Goal: Information Seeking & Learning: Learn about a topic

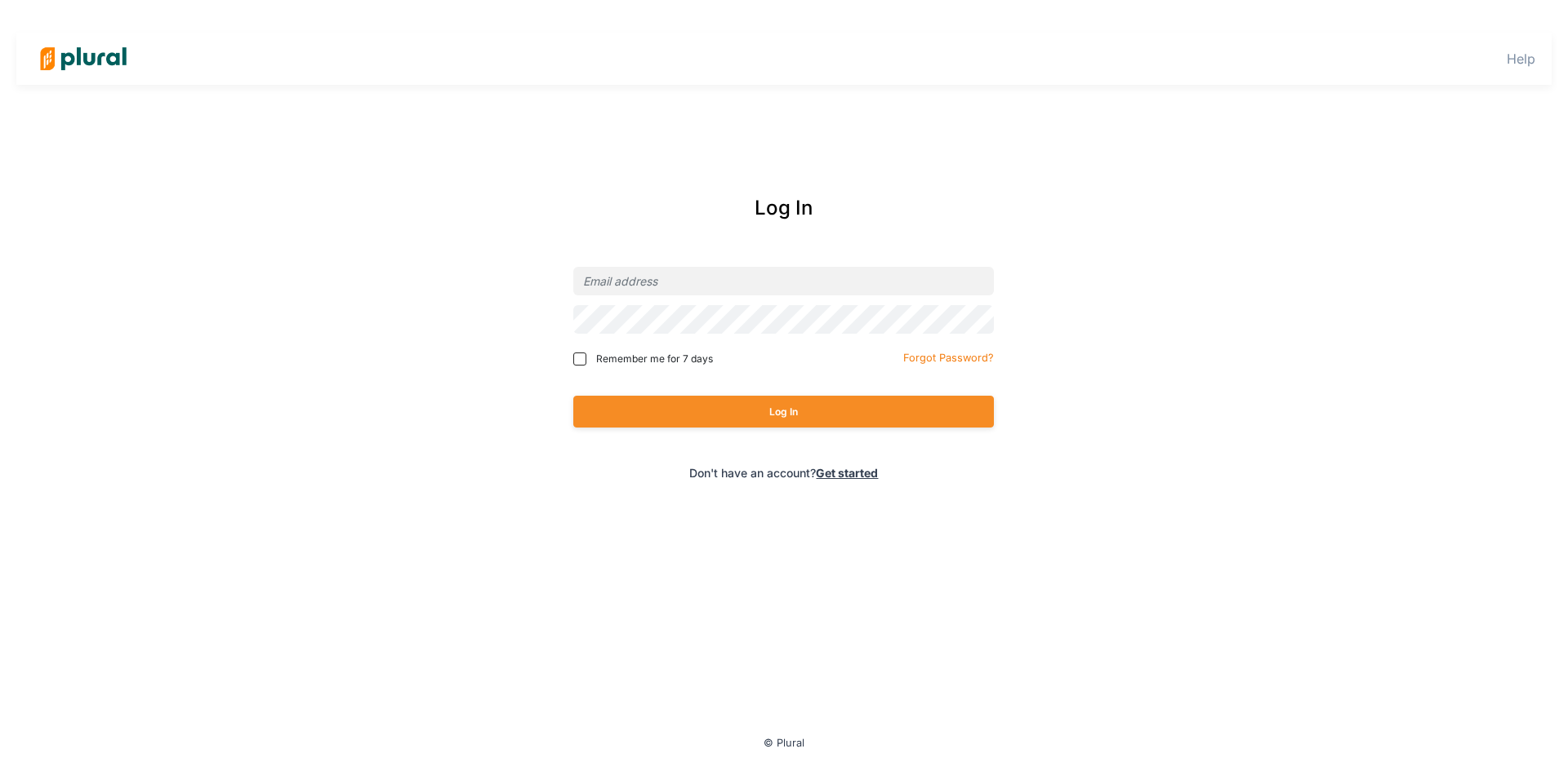
click at [754, 297] on div at bounding box center [783, 281] width 421 height 38
click at [754, 287] on input "email" at bounding box center [783, 281] width 421 height 29
type input "[EMAIL_ADDRESS][PERSON_NAME][DOMAIN_NAME]"
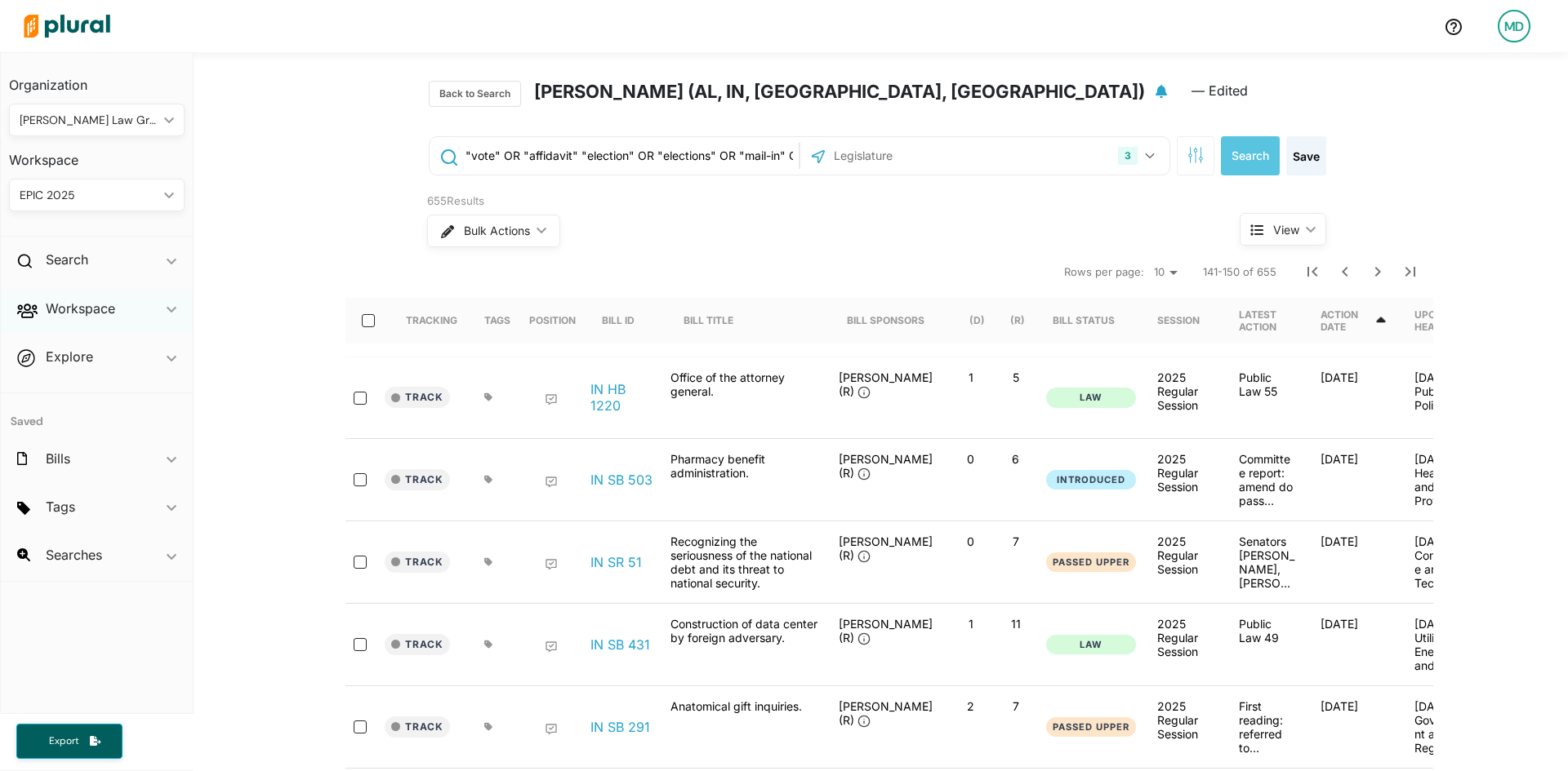
click at [162, 323] on div "Workspace ic_keyboard_arrow_down" at bounding box center [97, 311] width 192 height 44
click at [73, 368] on h4 "Bills" at bounding box center [100, 367] width 151 height 15
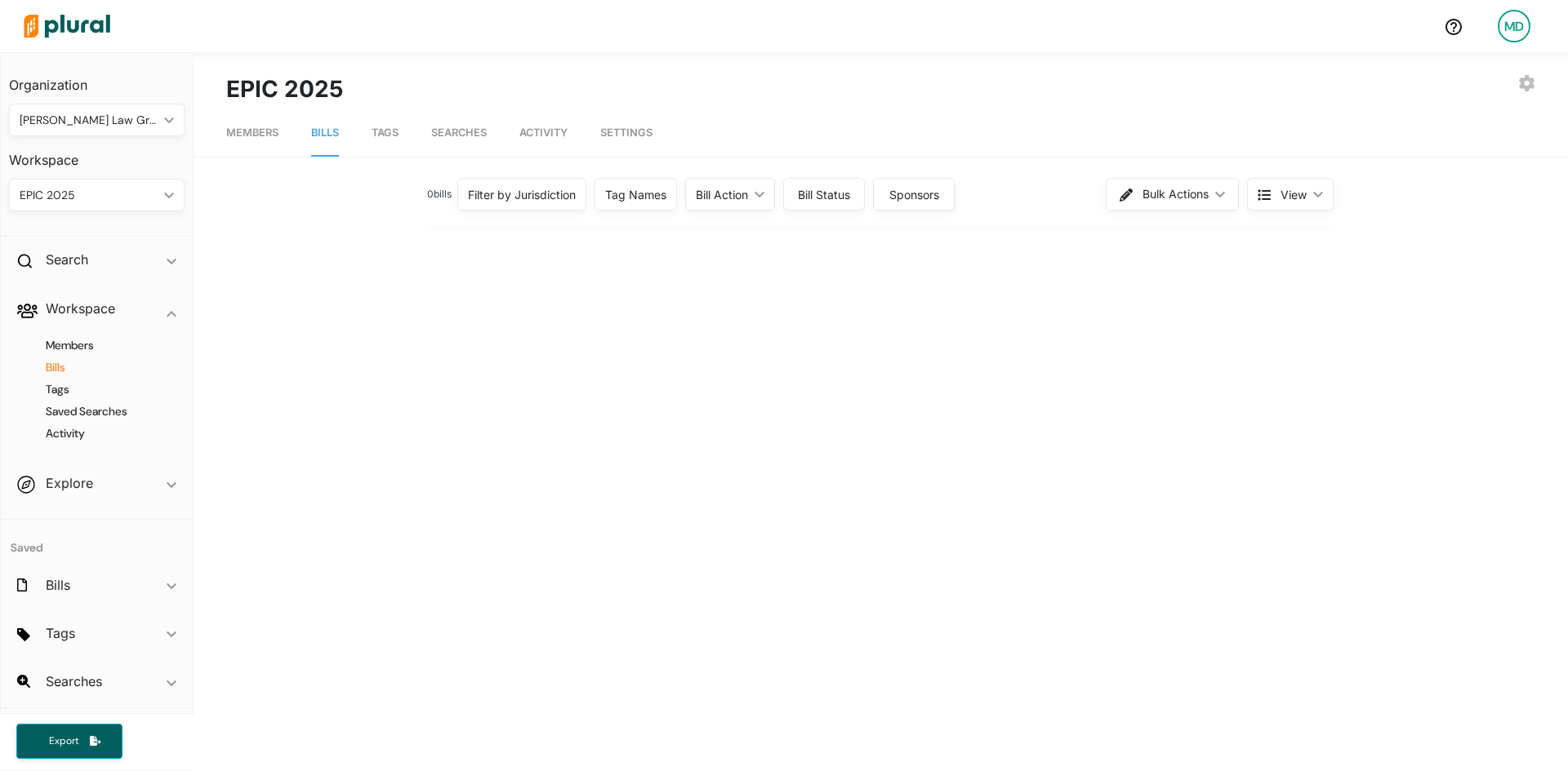
click at [529, 202] on div "Filter by Jurisdiction" at bounding box center [522, 194] width 108 height 17
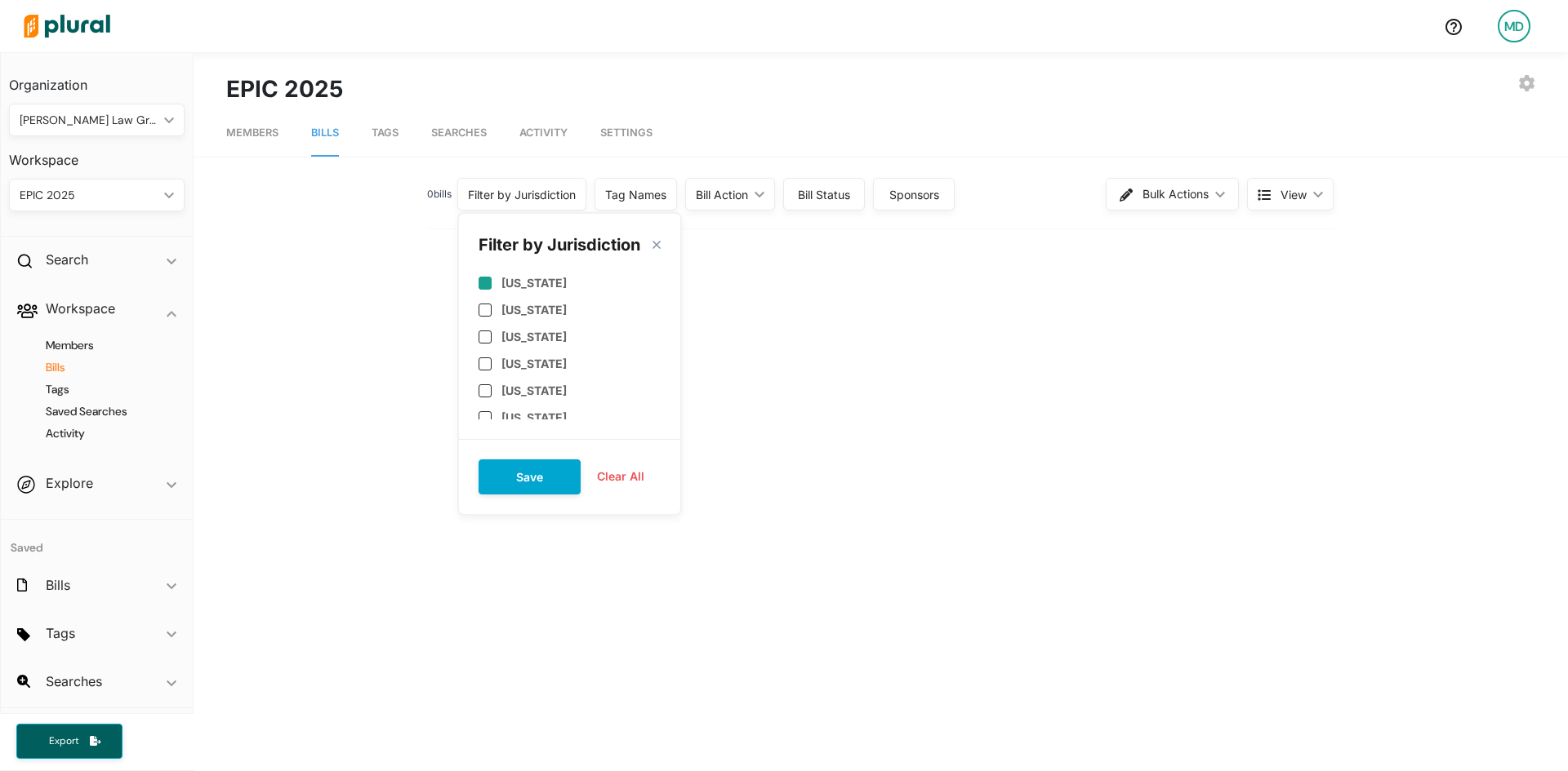
click at [510, 277] on label "[US_STATE]" at bounding box center [534, 283] width 65 height 14
click at [510, 278] on label "[US_STATE]" at bounding box center [534, 283] width 65 height 14
checkbox input "false"
click at [527, 369] on label "[US_STATE]" at bounding box center [534, 362] width 65 height 14
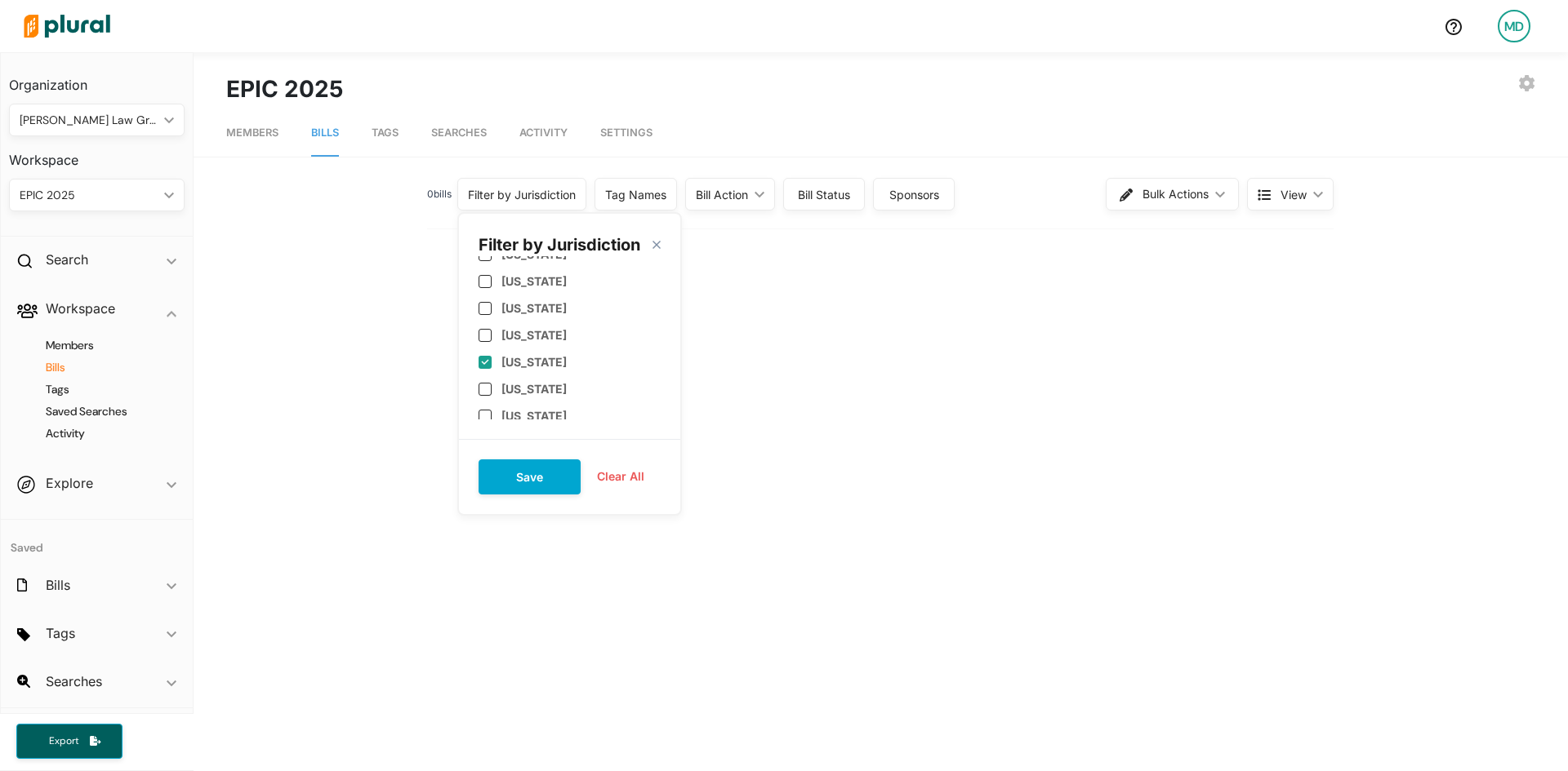
checkbox input "true"
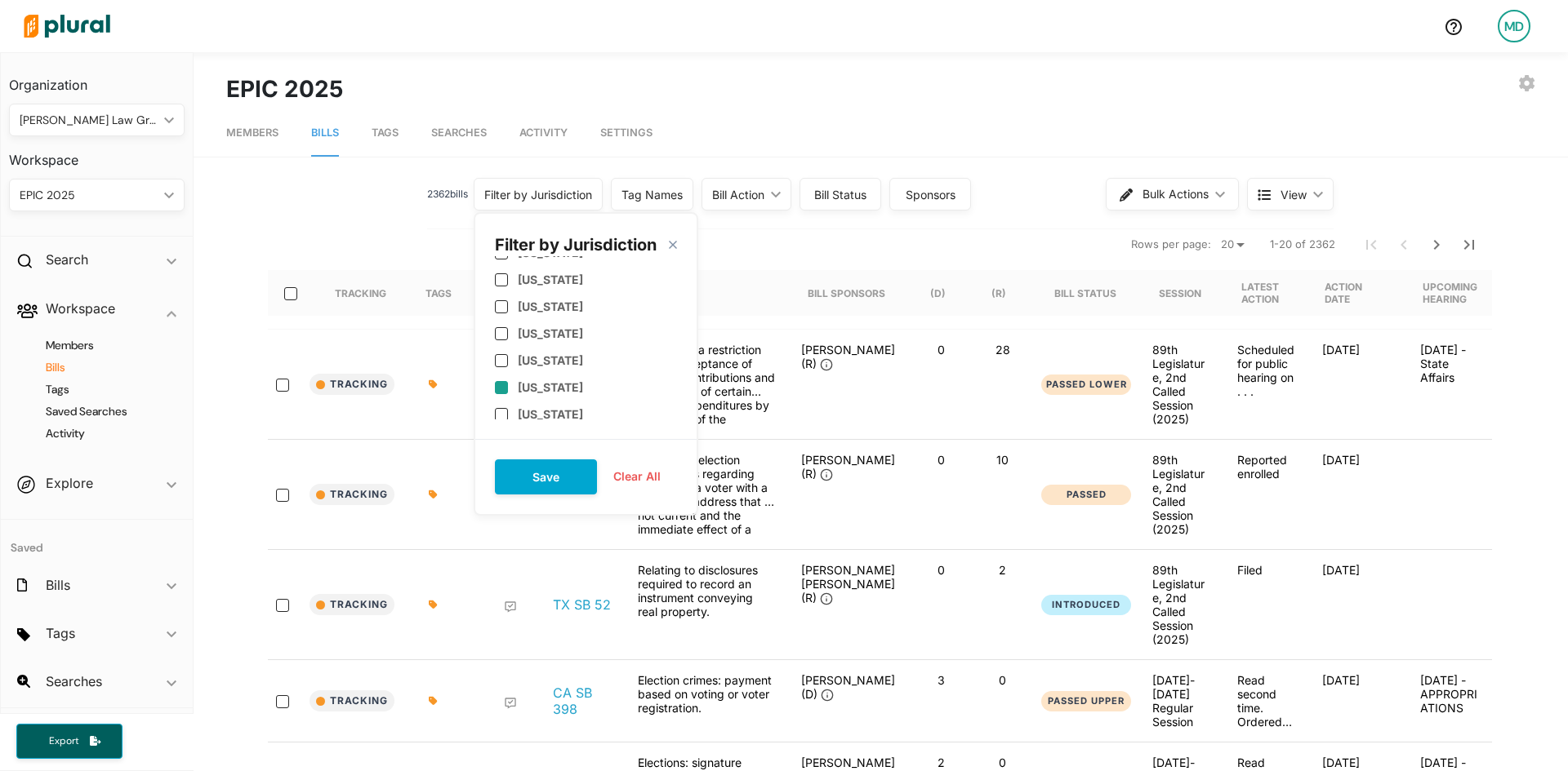
click at [533, 384] on label "[US_STATE]" at bounding box center [550, 388] width 65 height 14
checkbox input "true"
click at [539, 365] on label "[US_STATE]" at bounding box center [550, 359] width 65 height 14
checkbox input "true"
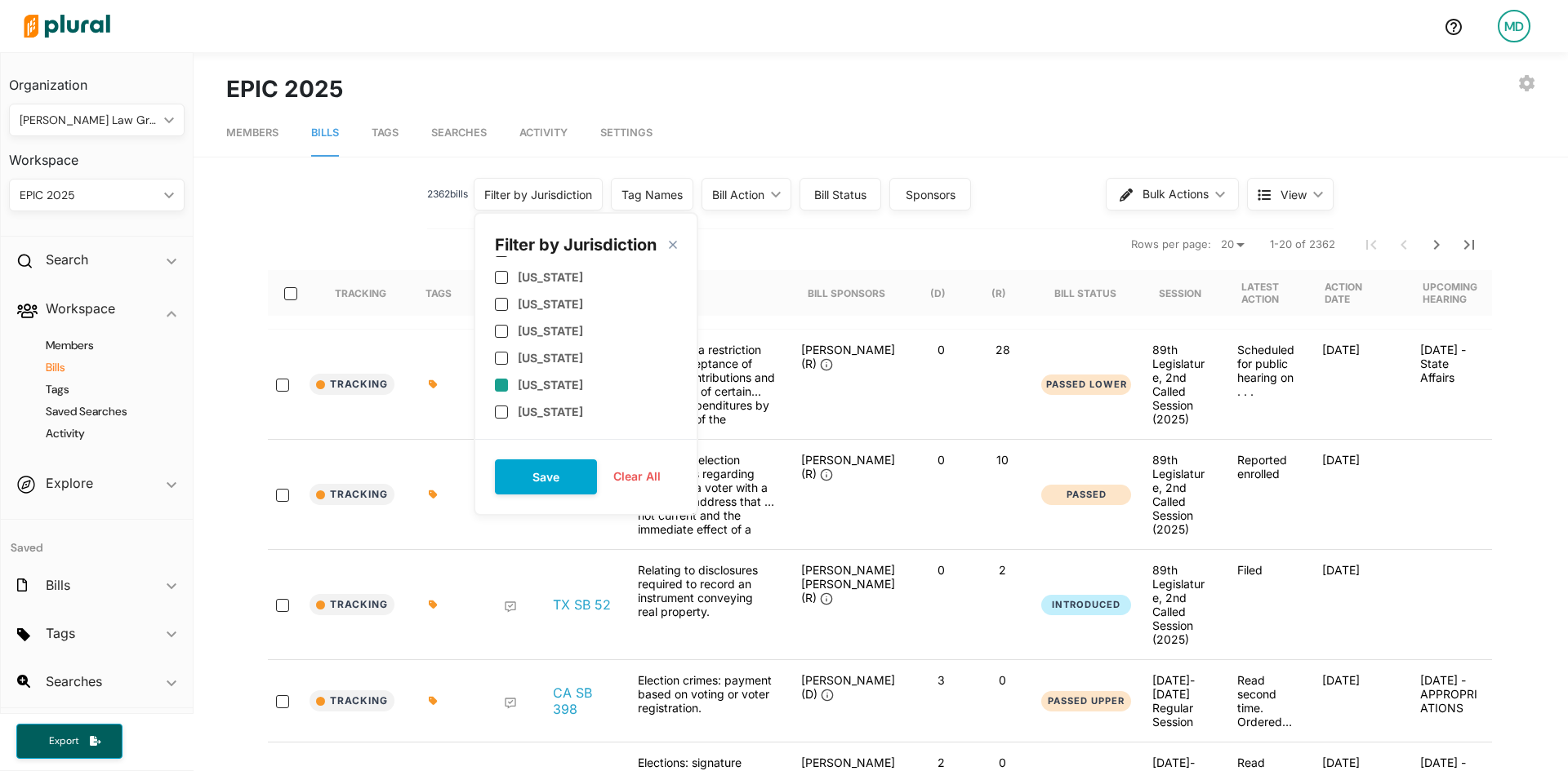
scroll to position [734, 0]
click at [540, 370] on div "[US_STATE]" at bounding box center [586, 383] width 182 height 27
click at [540, 377] on label "[US_STATE]" at bounding box center [550, 383] width 65 height 14
checkbox input "false"
click at [544, 353] on label "[US_STATE]" at bounding box center [550, 356] width 65 height 14
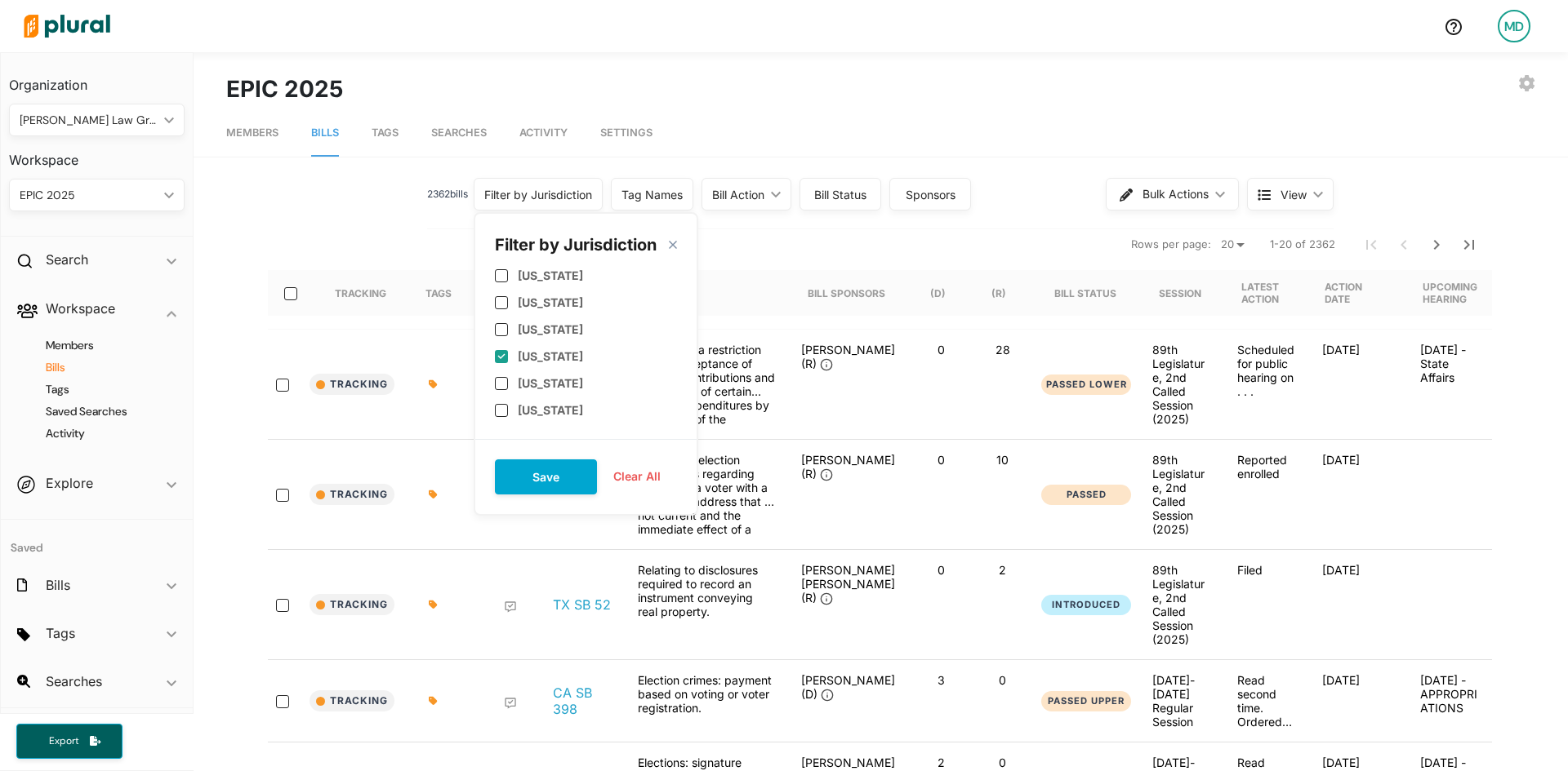
checkbox input "true"
click at [541, 468] on button "Save" at bounding box center [546, 476] width 102 height 35
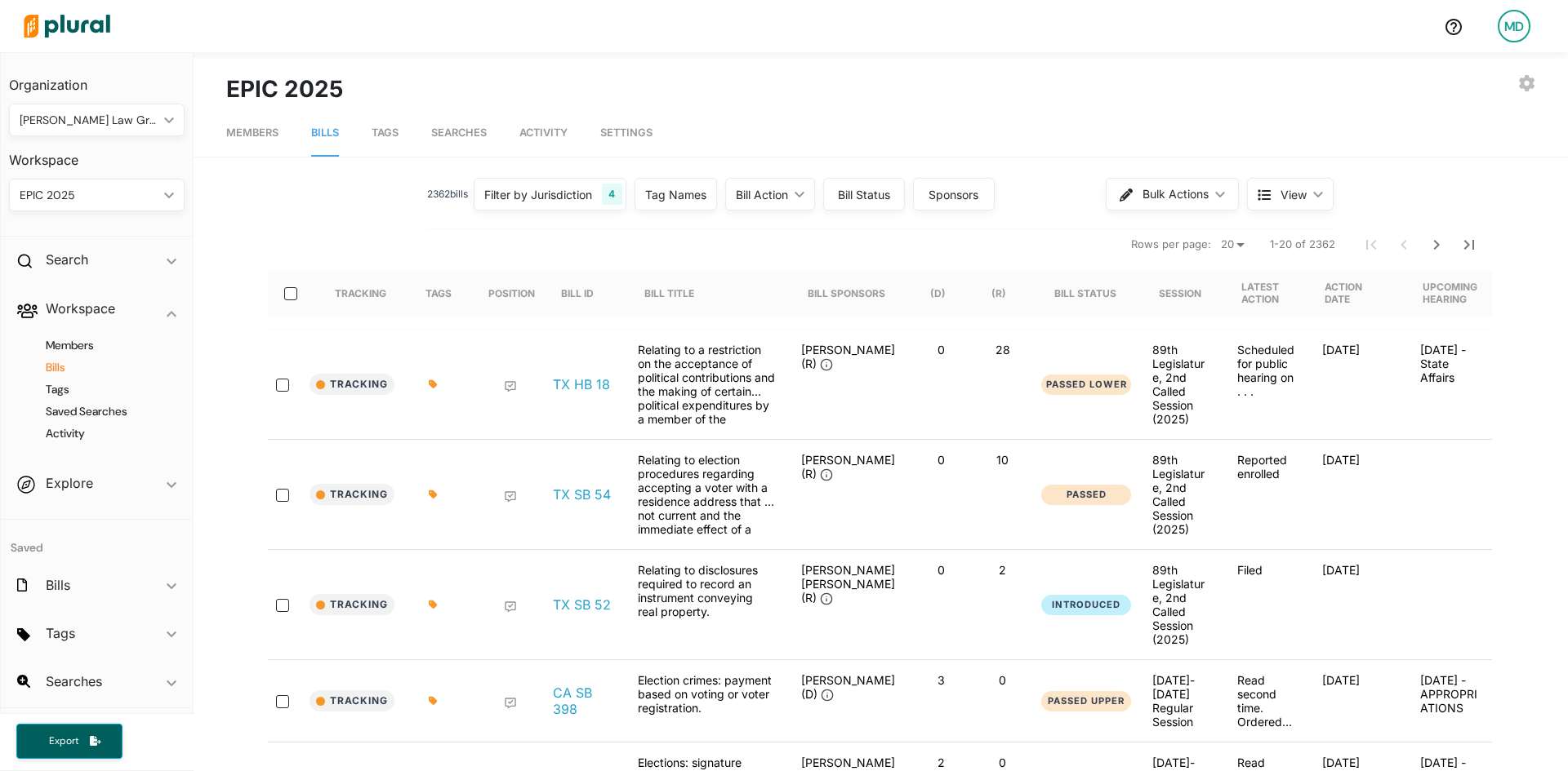
click at [771, 195] on div "Bill Action" at bounding box center [762, 194] width 52 height 17
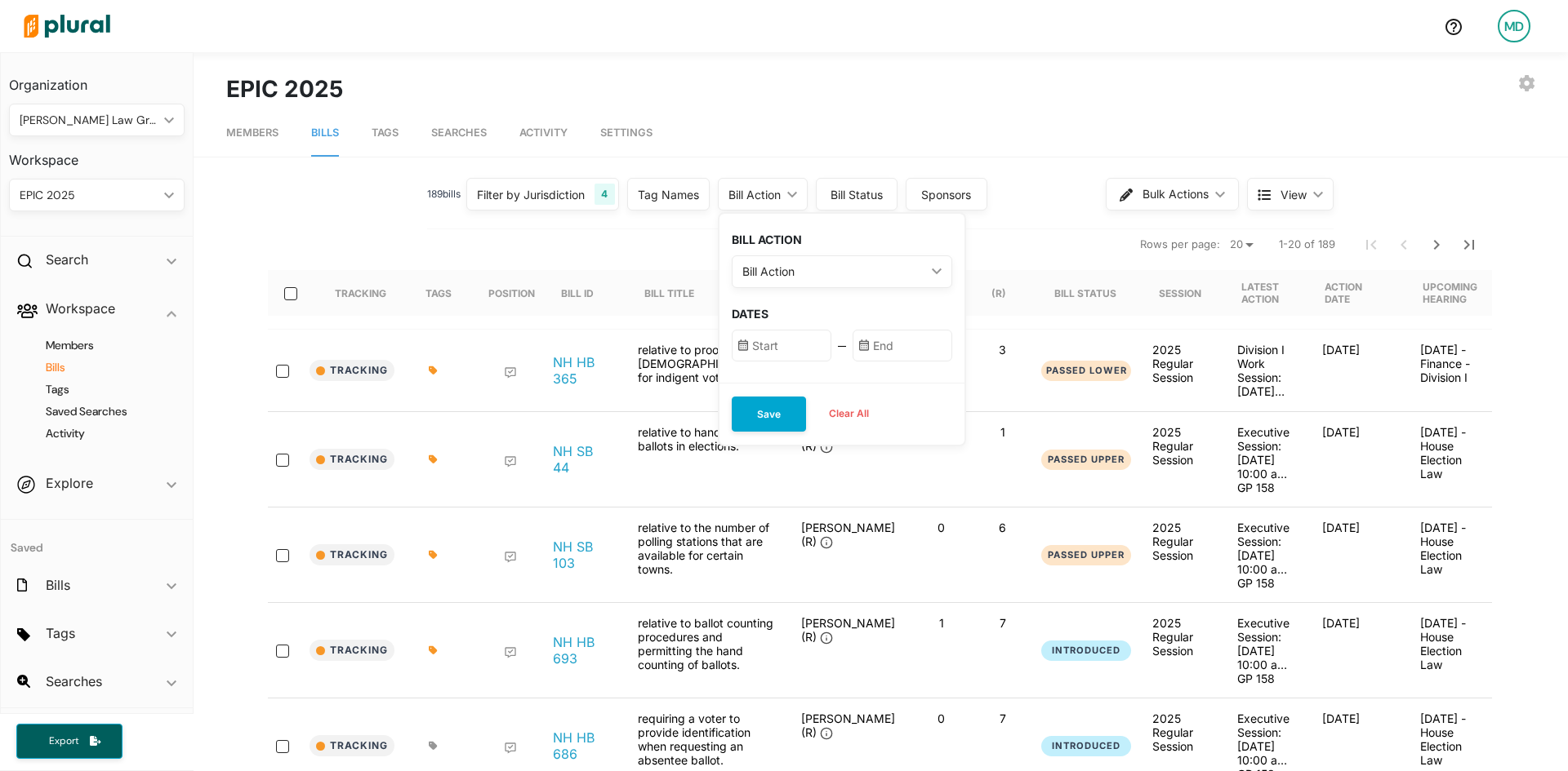
click at [778, 273] on div "Bill Action" at bounding box center [833, 271] width 183 height 17
click at [796, 384] on label "Any Action" at bounding box center [802, 384] width 59 height 17
click at [760, 384] on Action "Any Action" at bounding box center [753, 384] width 13 height 13
click at [796, 357] on input "text" at bounding box center [781, 346] width 99 height 32
click at [799, 458] on button "1 [DATE] ([DATE])" at bounding box center [794, 459] width 33 height 33
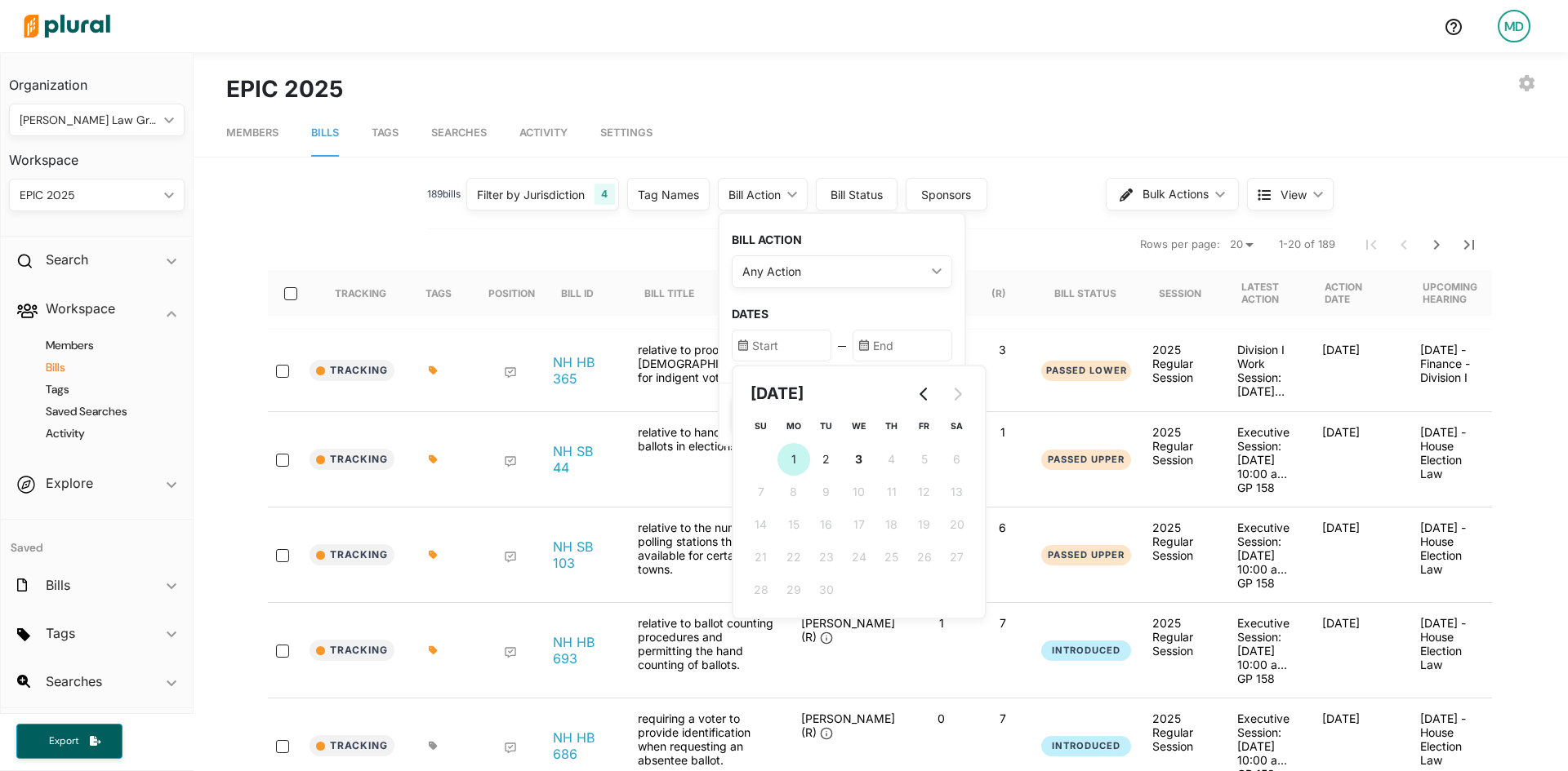
type input "[DATE]"
click at [926, 354] on input "text" at bounding box center [902, 346] width 99 height 32
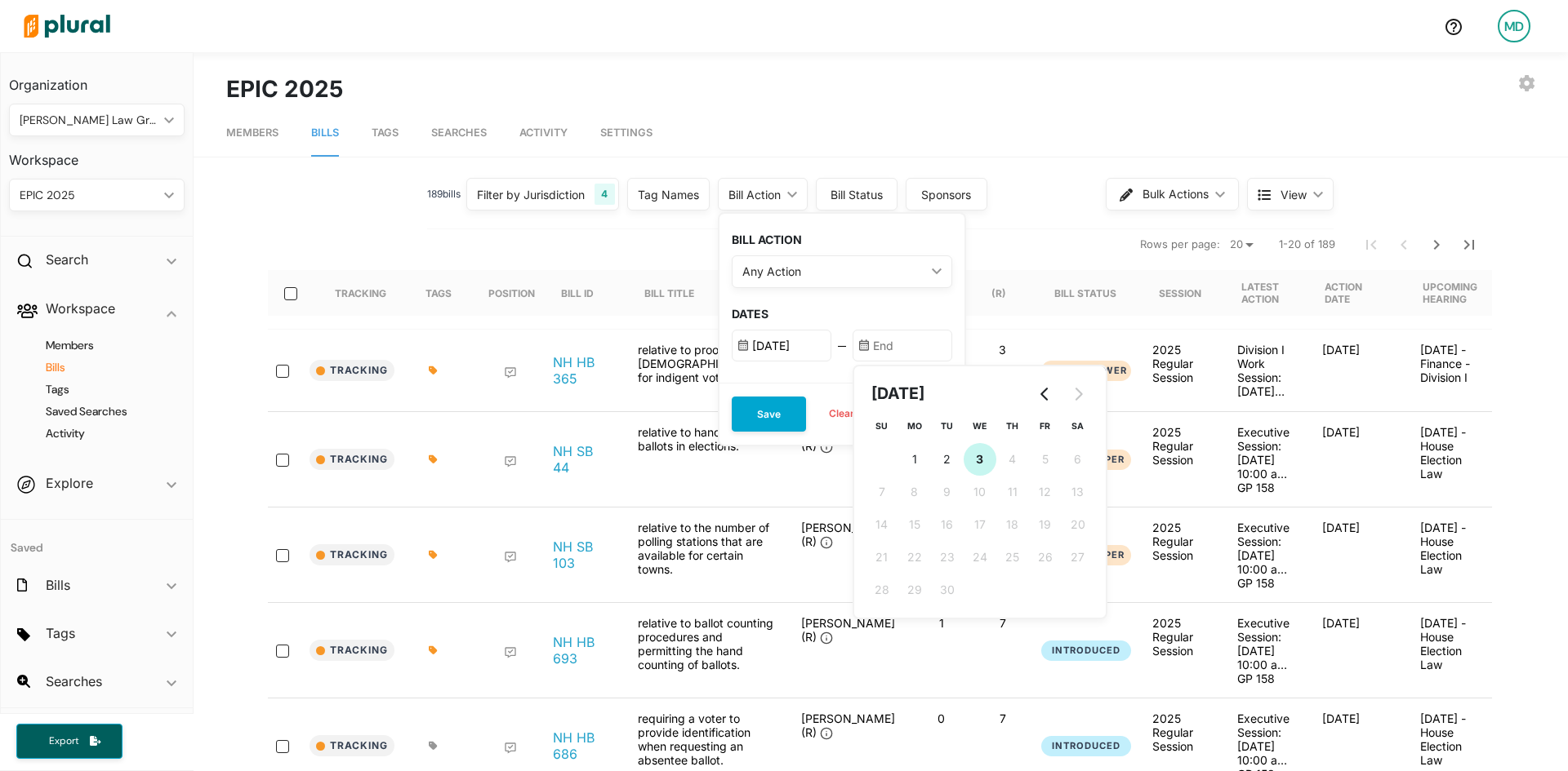
click at [970, 460] on button "3 [DATE] ([DATE])" at bounding box center [980, 459] width 33 height 33
type input "[DATE]"
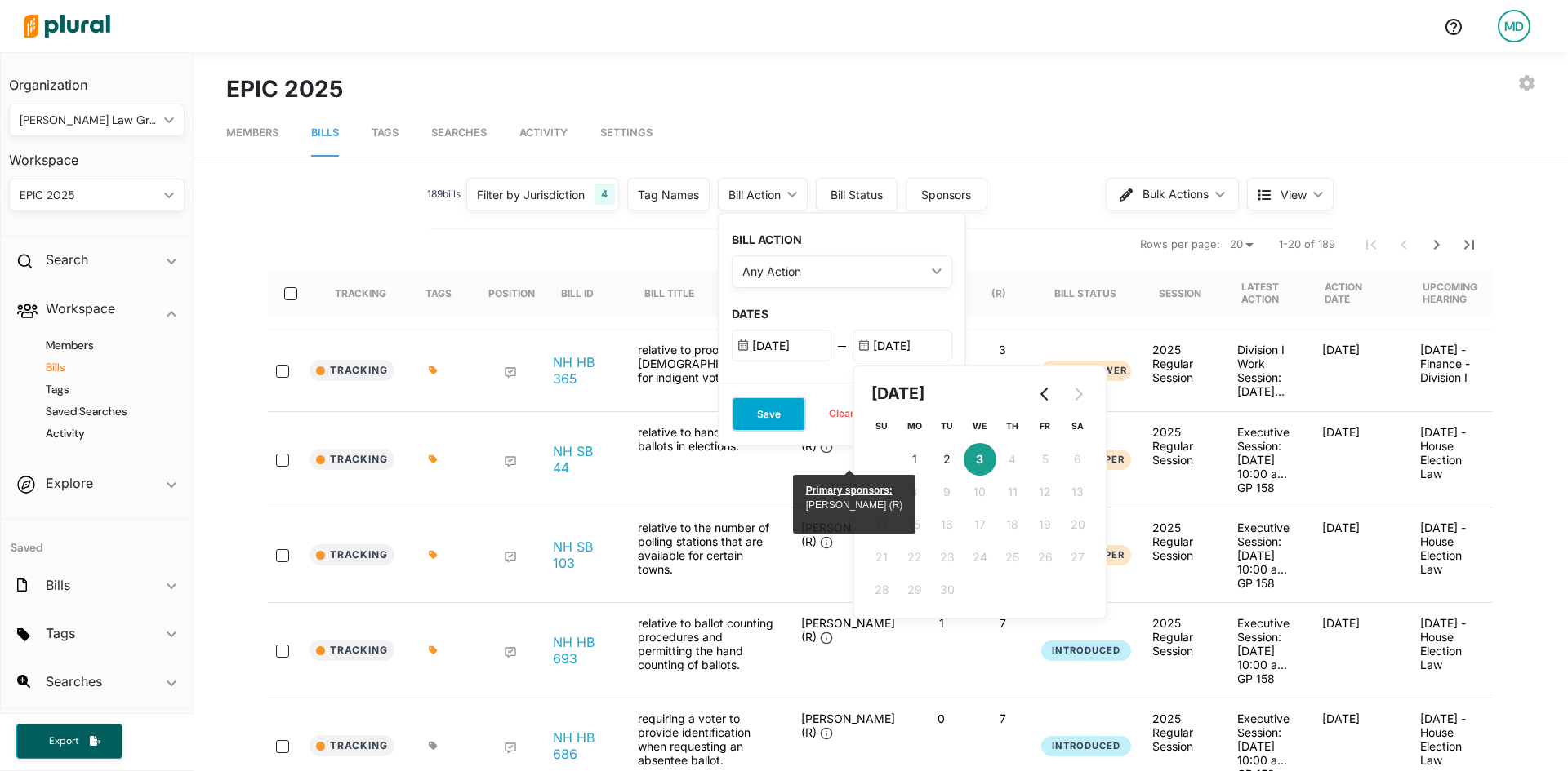
click at [788, 416] on button "Save" at bounding box center [769, 414] width 74 height 35
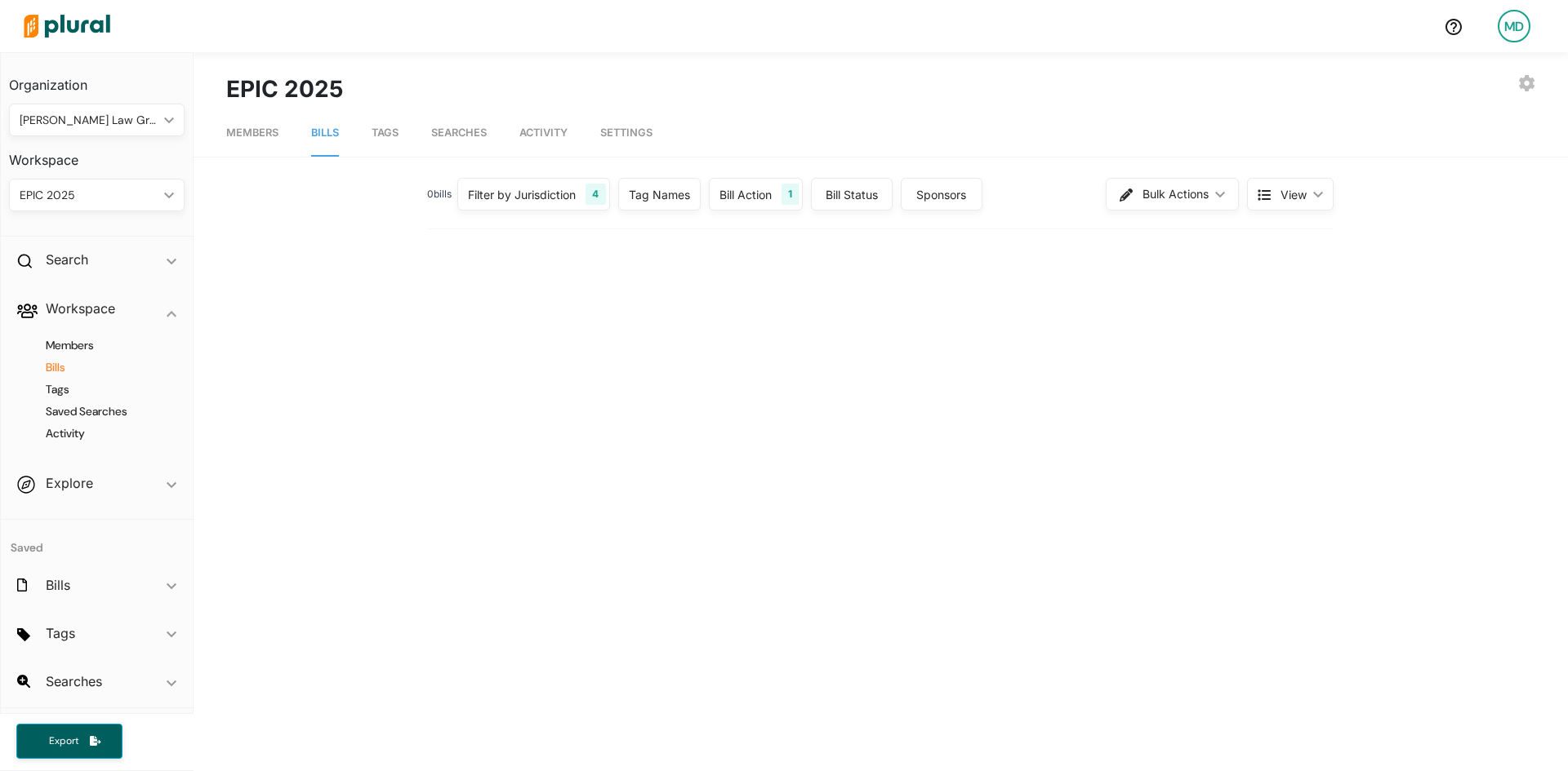
click at [954, 99] on div "EXPORT BILLS LEAVE WORKSPACE EPIC 2025" at bounding box center [881, 88] width 1310 height 34
click at [741, 186] on div "Bill Action" at bounding box center [746, 194] width 52 height 17
click at [783, 342] on input "[DATE]" at bounding box center [772, 346] width 99 height 32
click at [918, 385] on button "Go to previous month" at bounding box center [915, 394] width 33 height 33
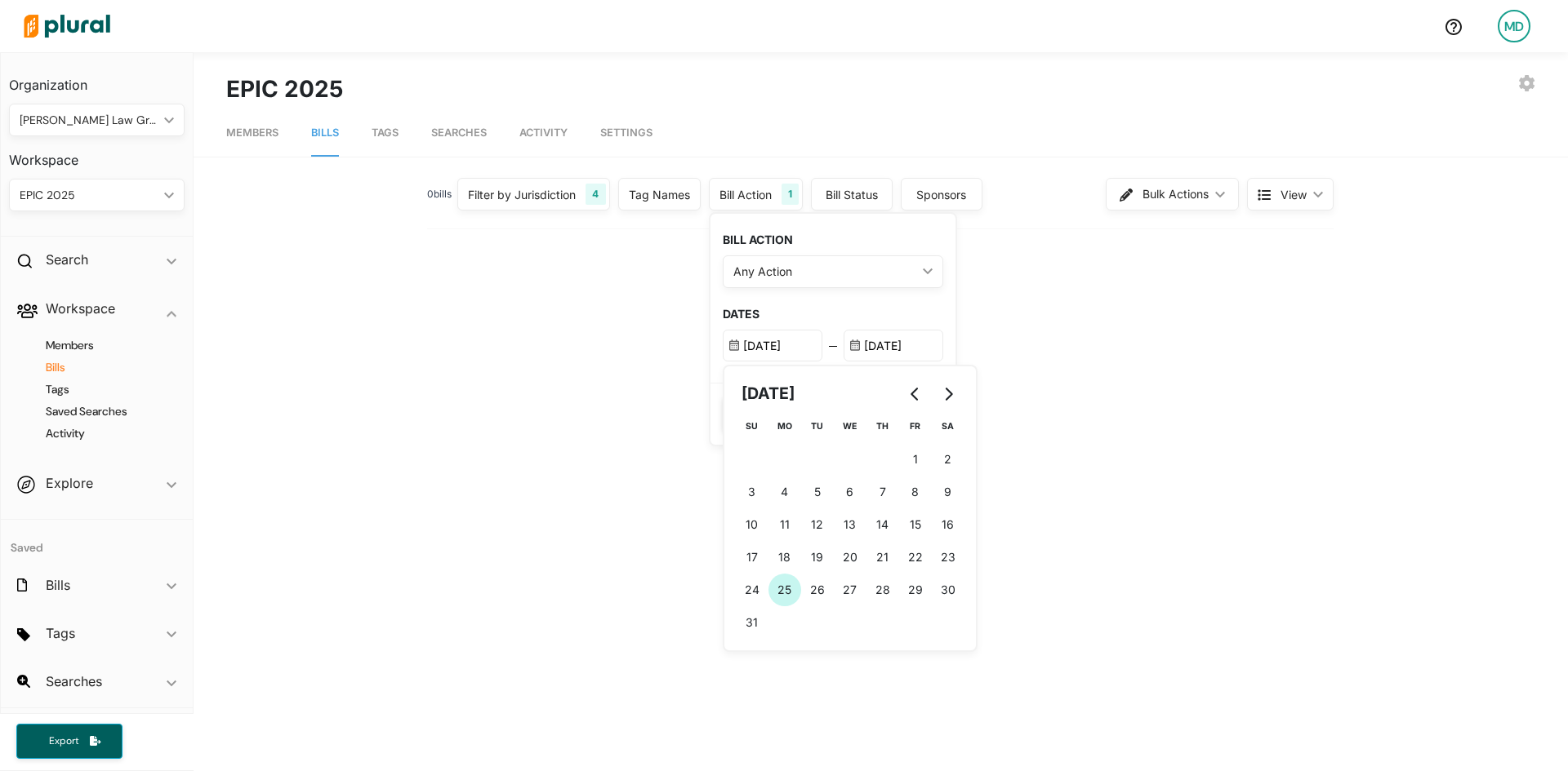
click at [782, 590] on span "25" at bounding box center [785, 590] width 14 height 17
type input "[DATE]"
click at [933, 307] on h3 "DATES" at bounding box center [833, 314] width 221 height 14
click at [766, 412] on button "Save" at bounding box center [760, 414] width 74 height 35
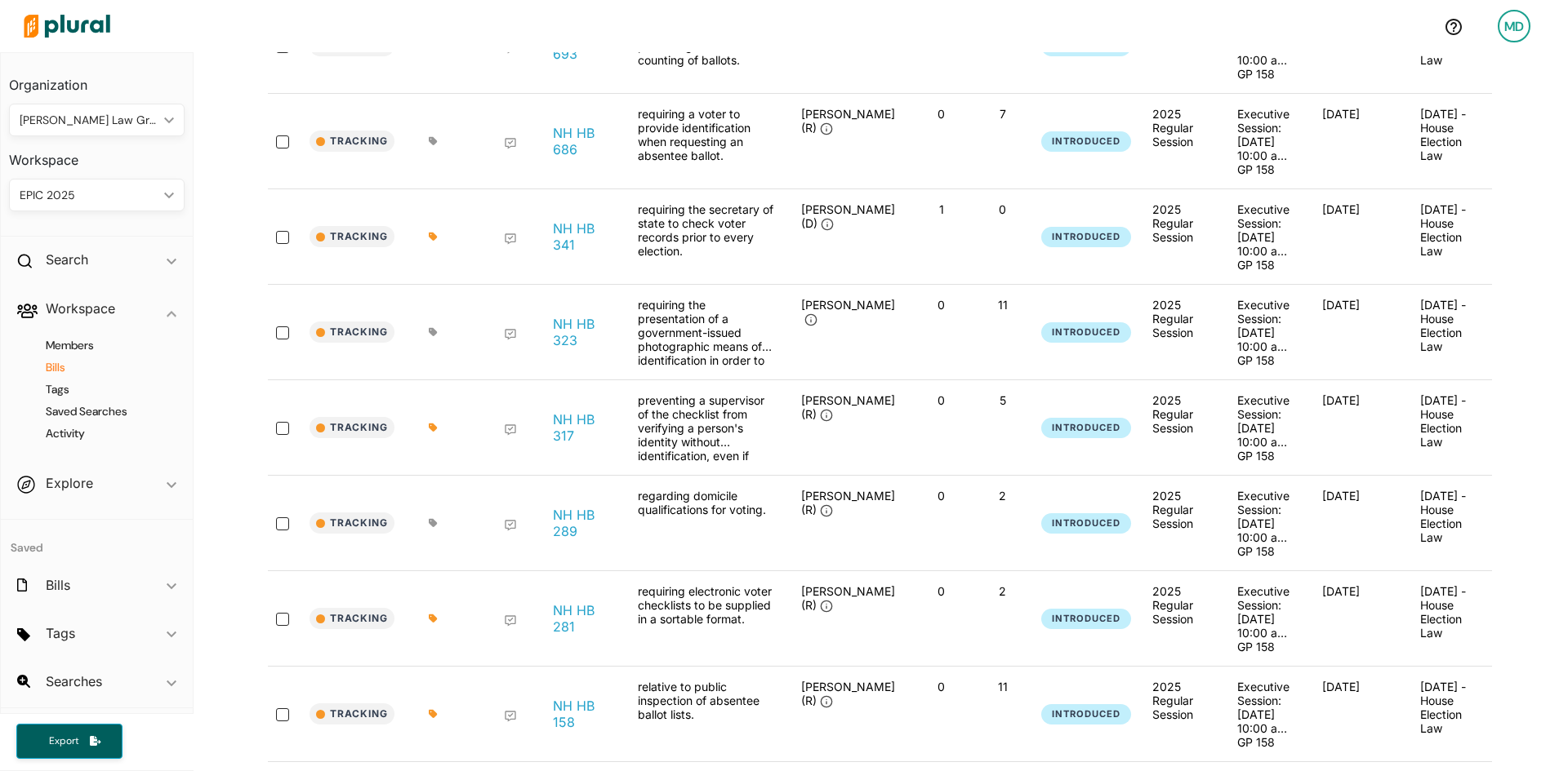
scroll to position [763, 0]
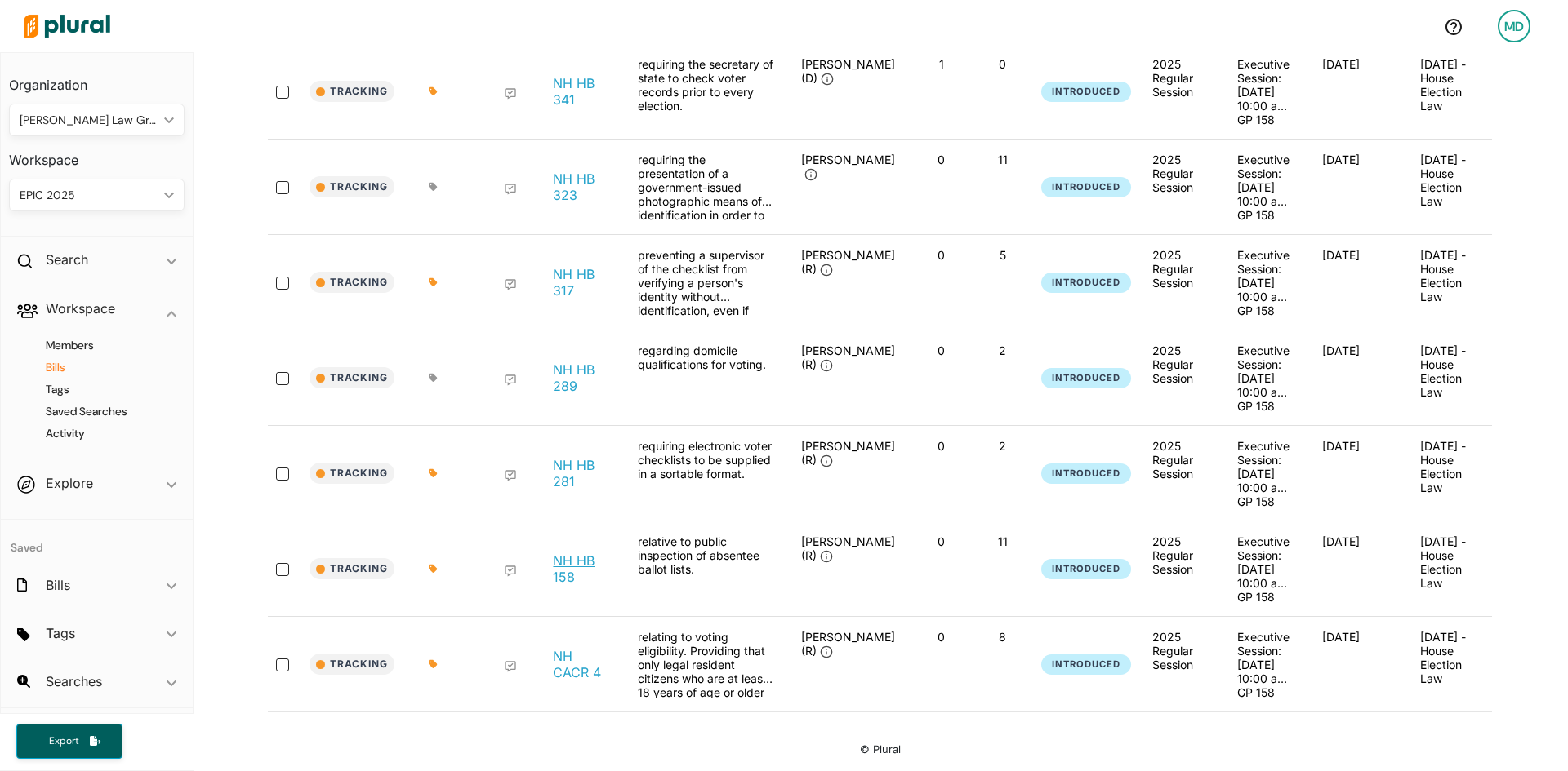
click at [559, 569] on link "NH HB 158" at bounding box center [583, 569] width 59 height 33
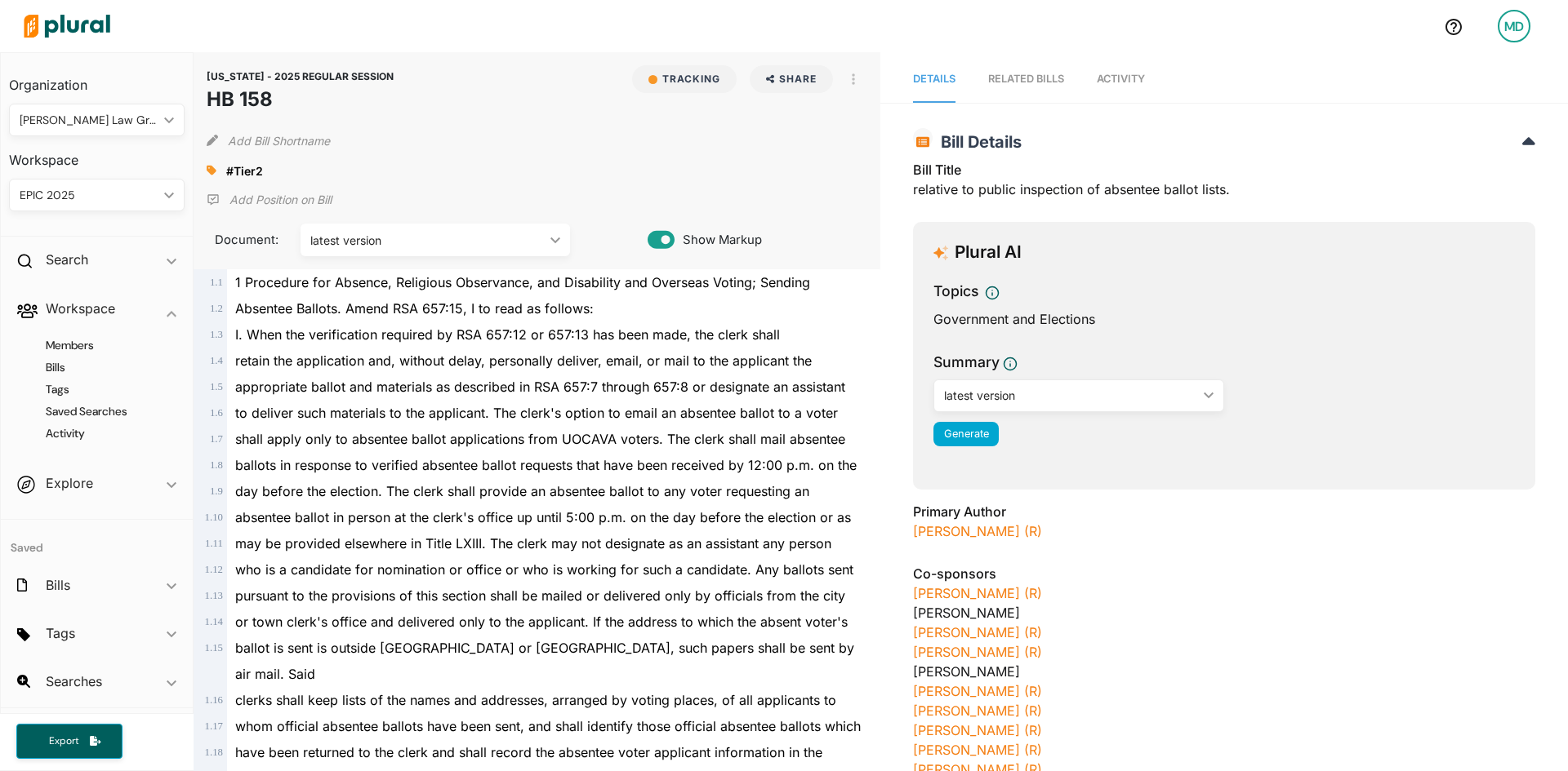
click at [1141, 71] on link "Activity" at bounding box center [1121, 80] width 48 height 46
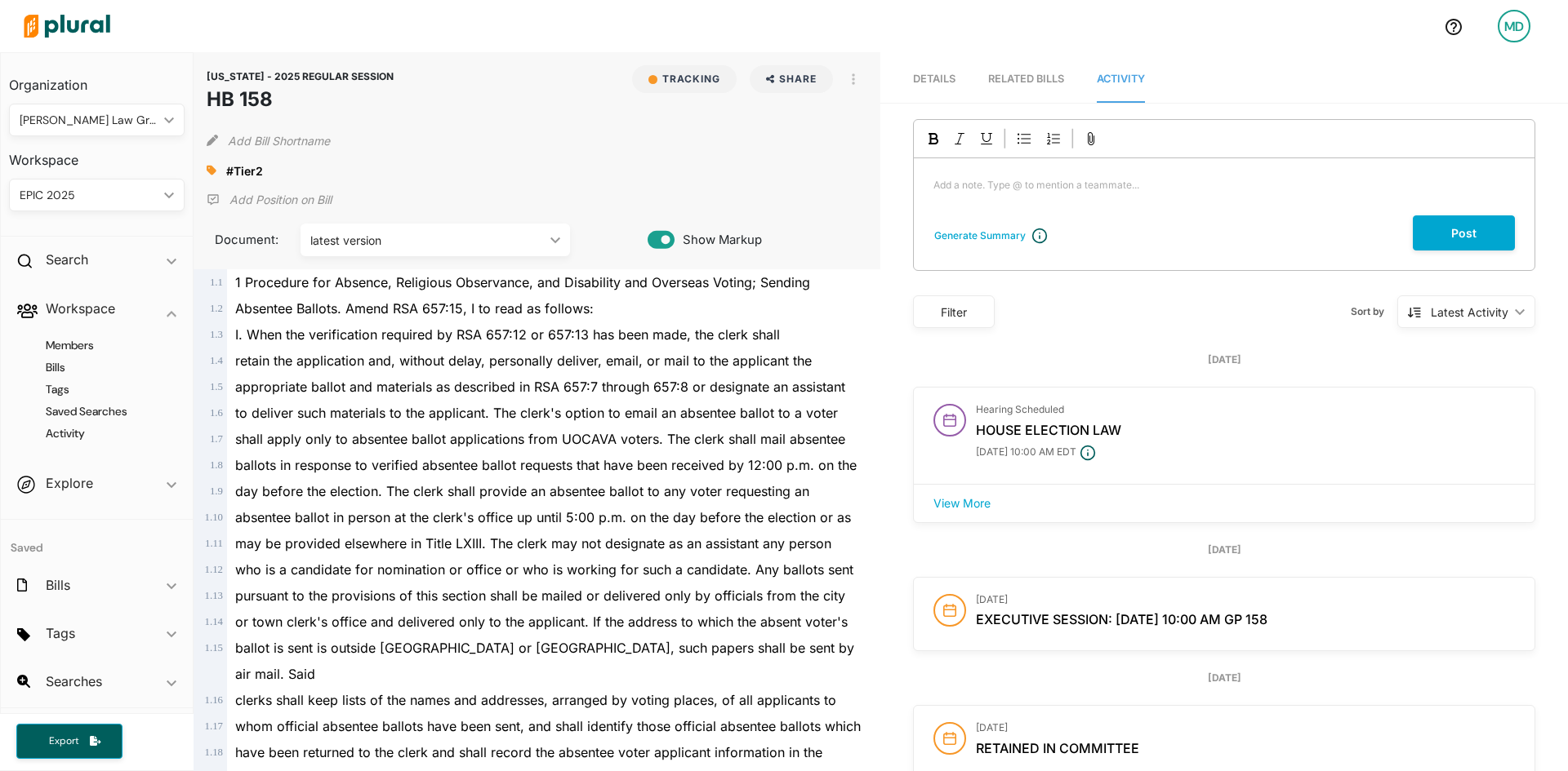
click at [572, 420] on span "to deliver such materials to the applicant. The clerk's option to email an abse…" at bounding box center [536, 413] width 603 height 16
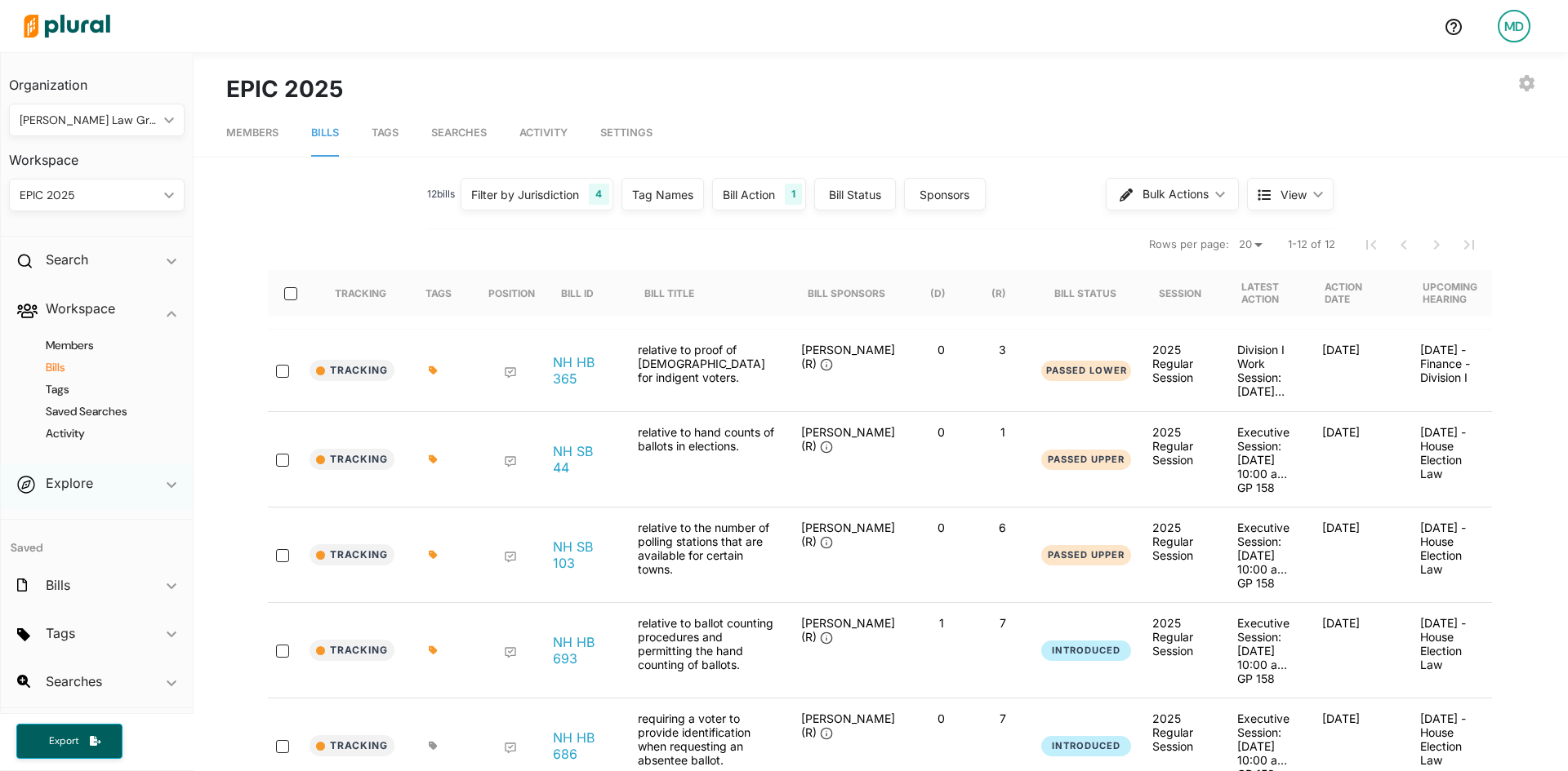
click at [63, 495] on div "Explore ic_keyboard_arrow_down" at bounding box center [97, 486] width 192 height 44
click at [78, 591] on h2 "Searches" at bounding box center [73, 593] width 56 height 18
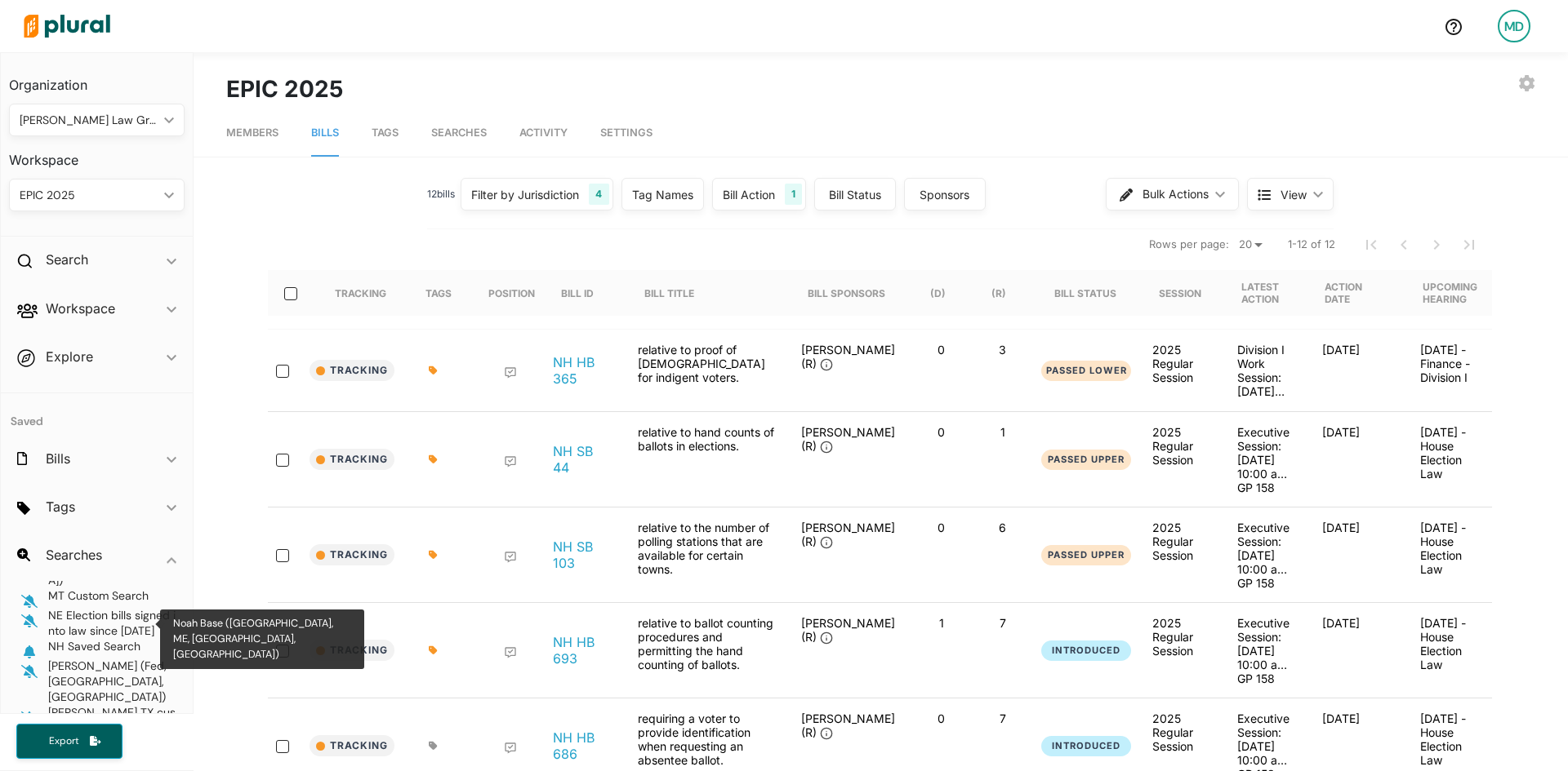
scroll to position [483, 0]
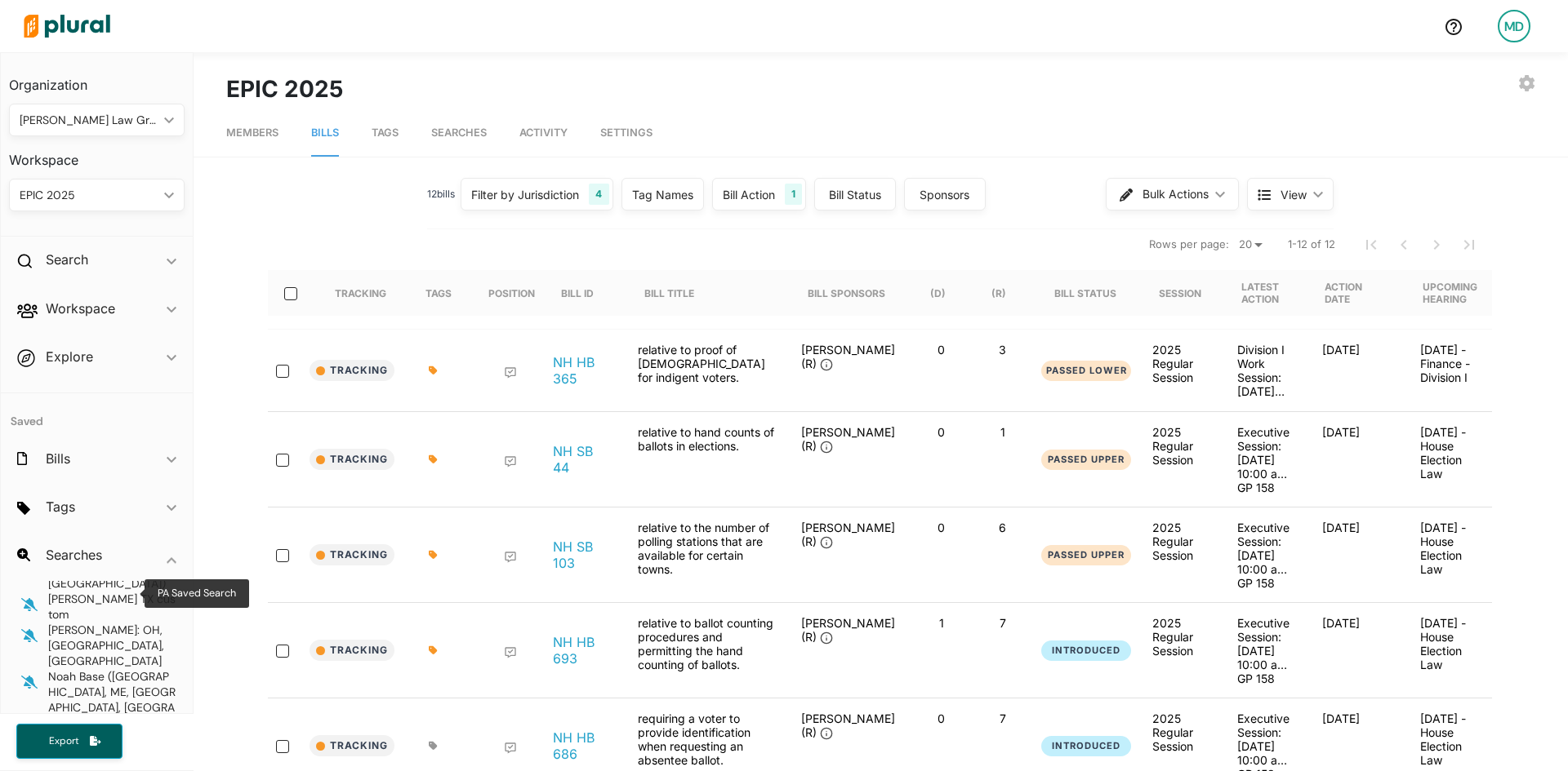
click at [76, 751] on span "PA Saved Search" at bounding box center [93, 758] width 89 height 14
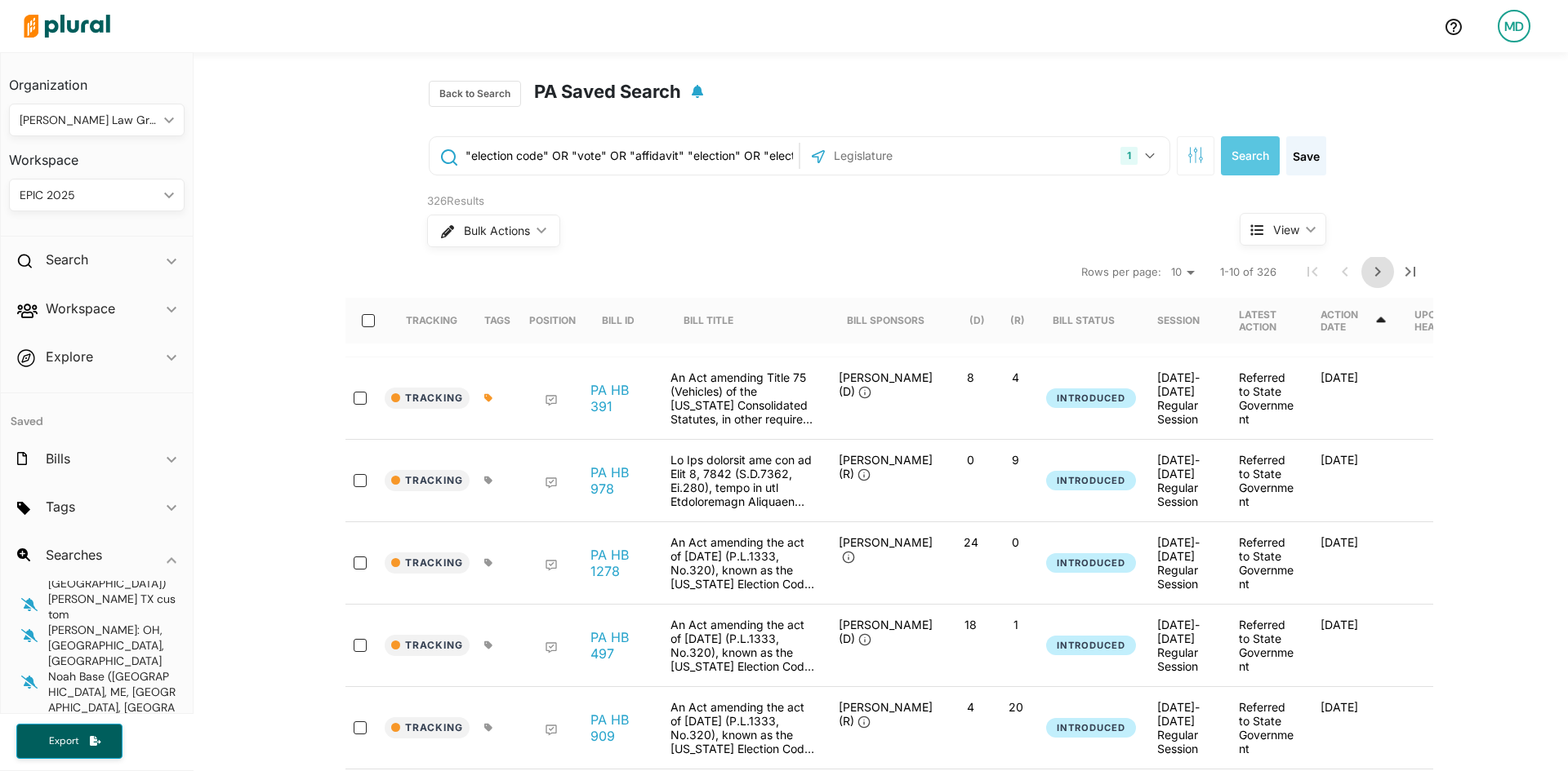
click at [1376, 269] on icon "Next Page" at bounding box center [1378, 272] width 5 height 10
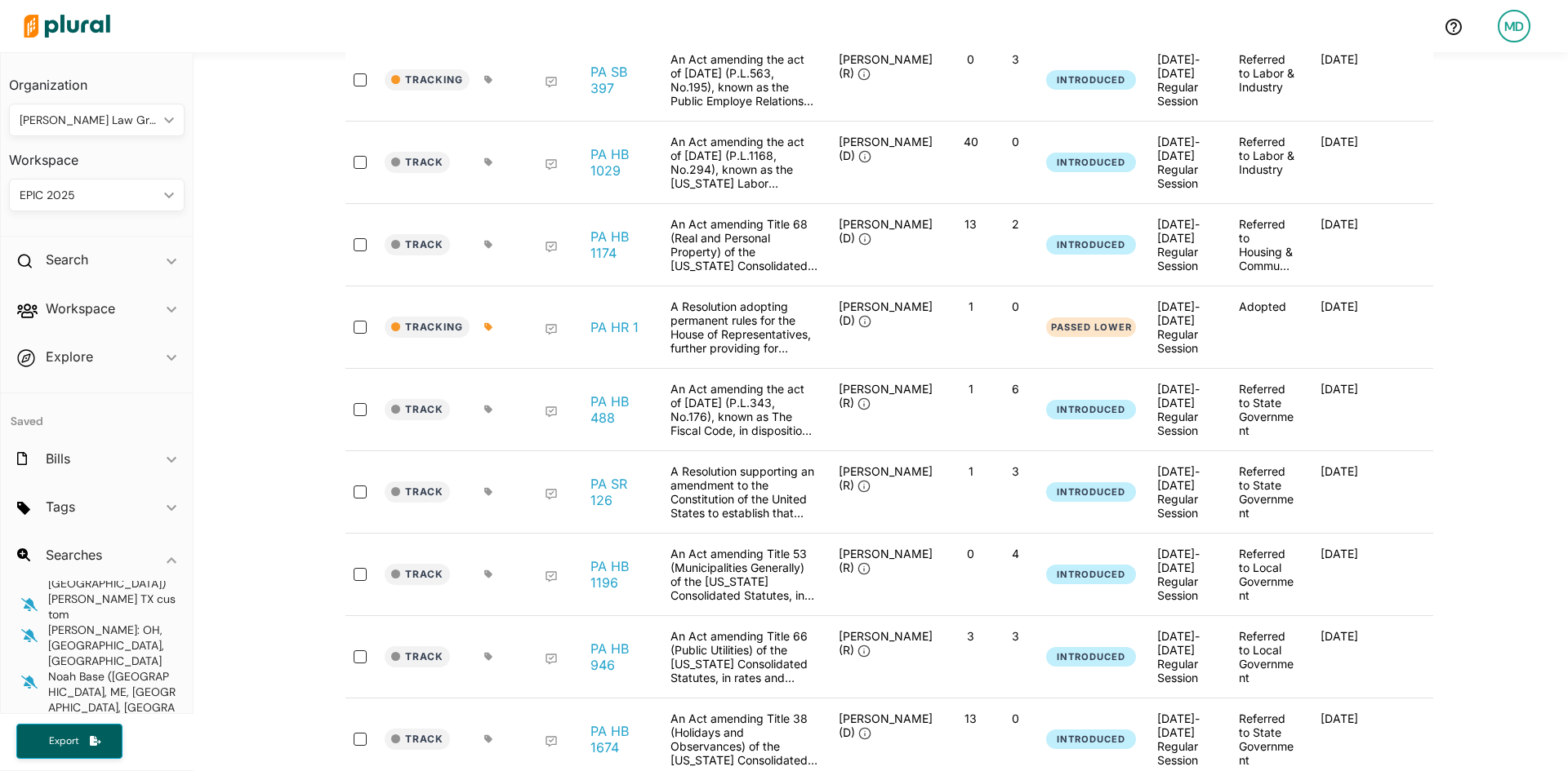
scroll to position [1306, 0]
